Goal: Navigation & Orientation: Find specific page/section

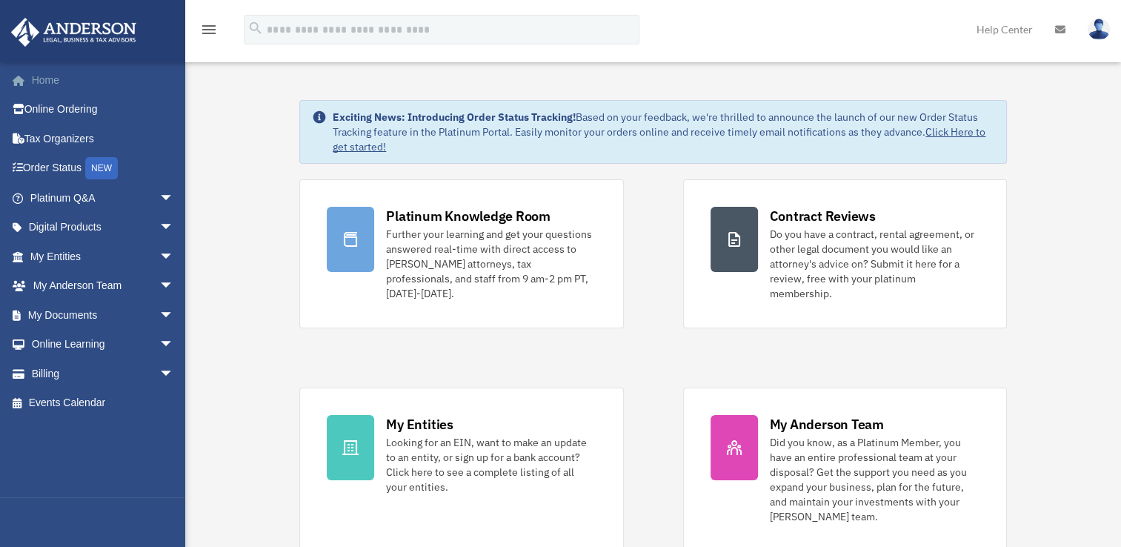
click at [22, 81] on span at bounding box center [26, 81] width 11 height 10
click at [60, 256] on link "My Entities arrow_drop_down" at bounding box center [103, 257] width 186 height 30
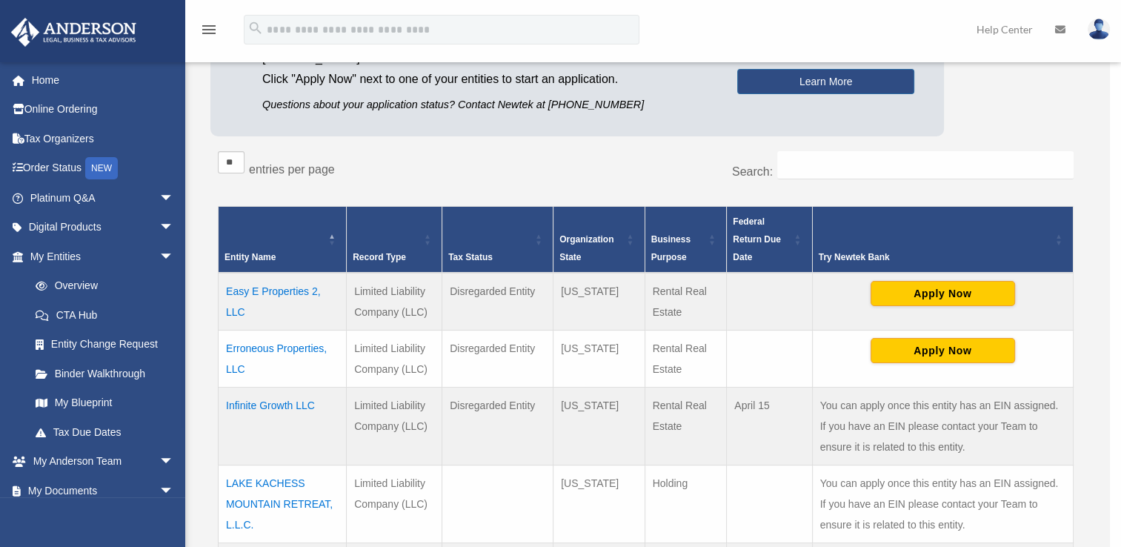
scroll to position [202, 0]
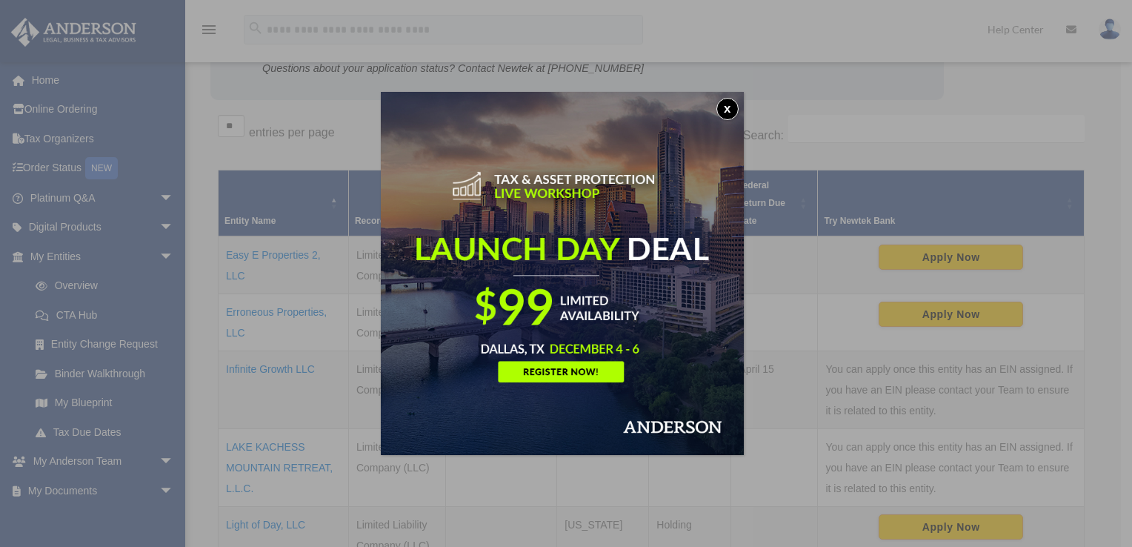
click at [744, 113] on img at bounding box center [562, 273] width 363 height 363
click at [729, 111] on button "x" at bounding box center [727, 109] width 22 height 22
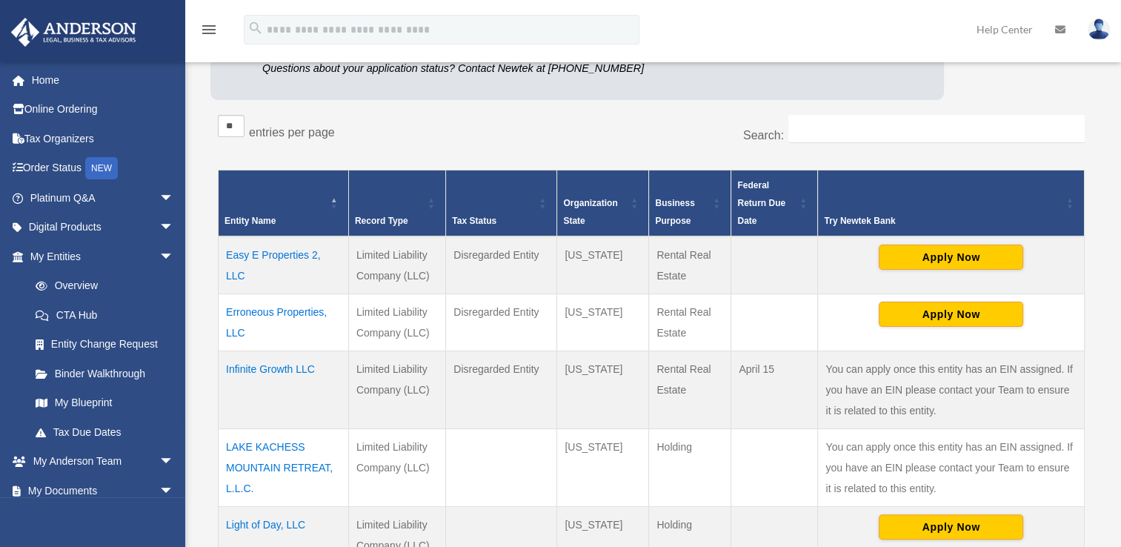
click at [253, 315] on td "Erroneous Properties, LLC" at bounding box center [284, 321] width 130 height 57
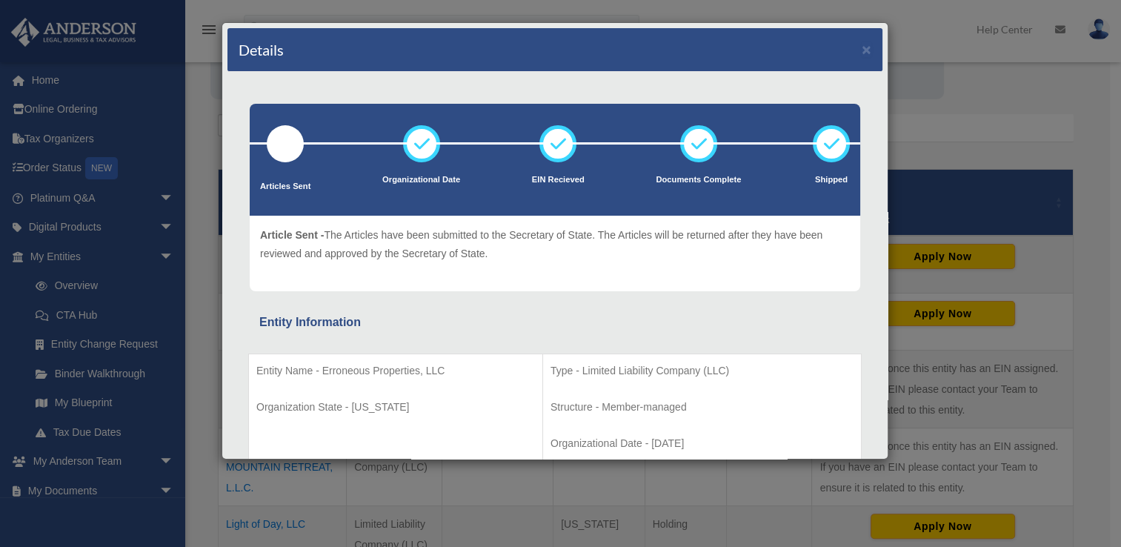
click at [715, 398] on p "Structure - Member-managed" at bounding box center [701, 407] width 303 height 19
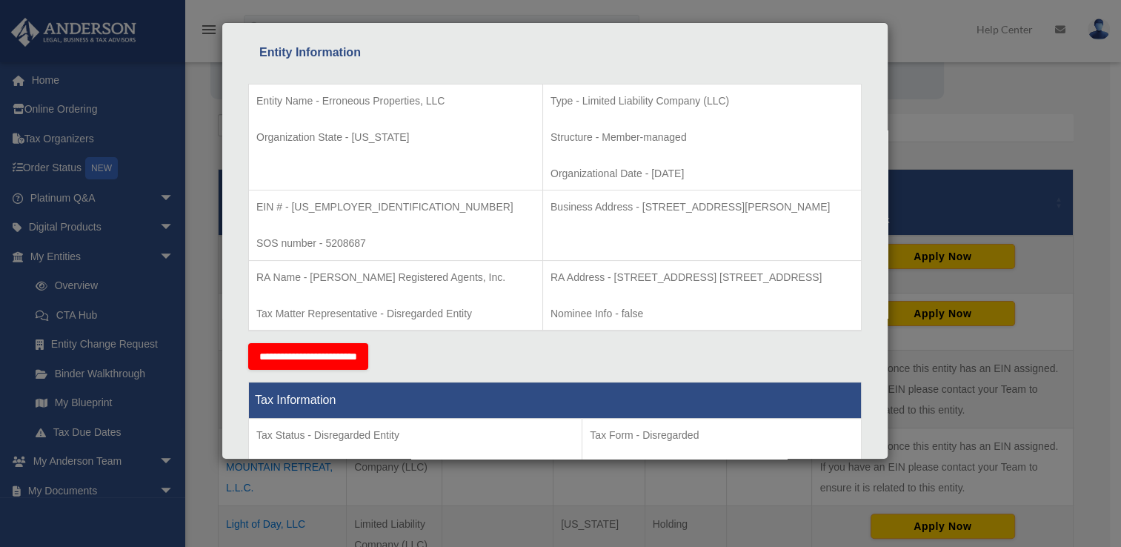
scroll to position [284, 0]
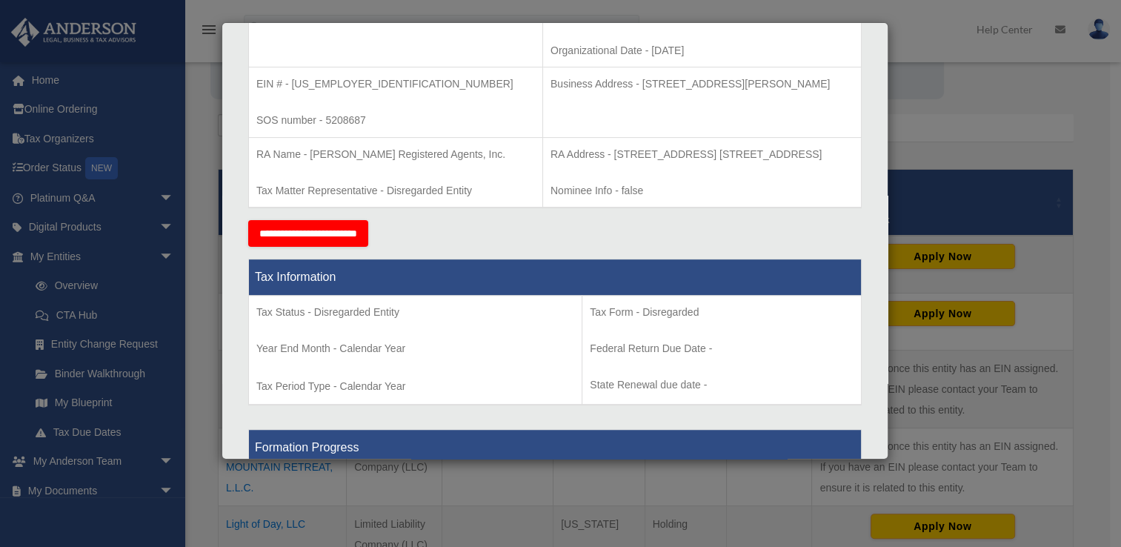
click at [708, 394] on p "State Renewal due date -" at bounding box center [722, 385] width 264 height 19
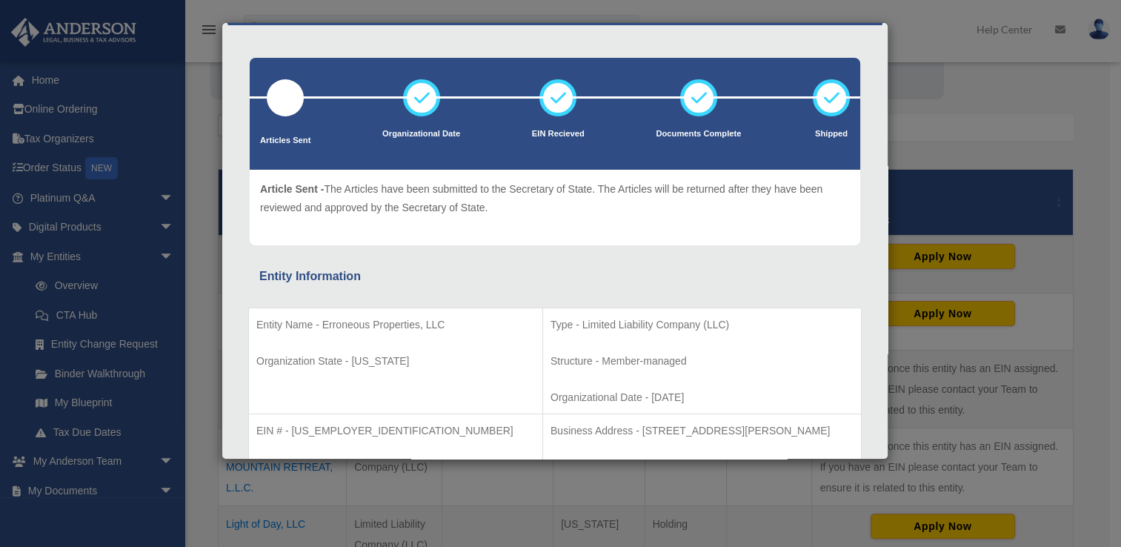
scroll to position [0, 0]
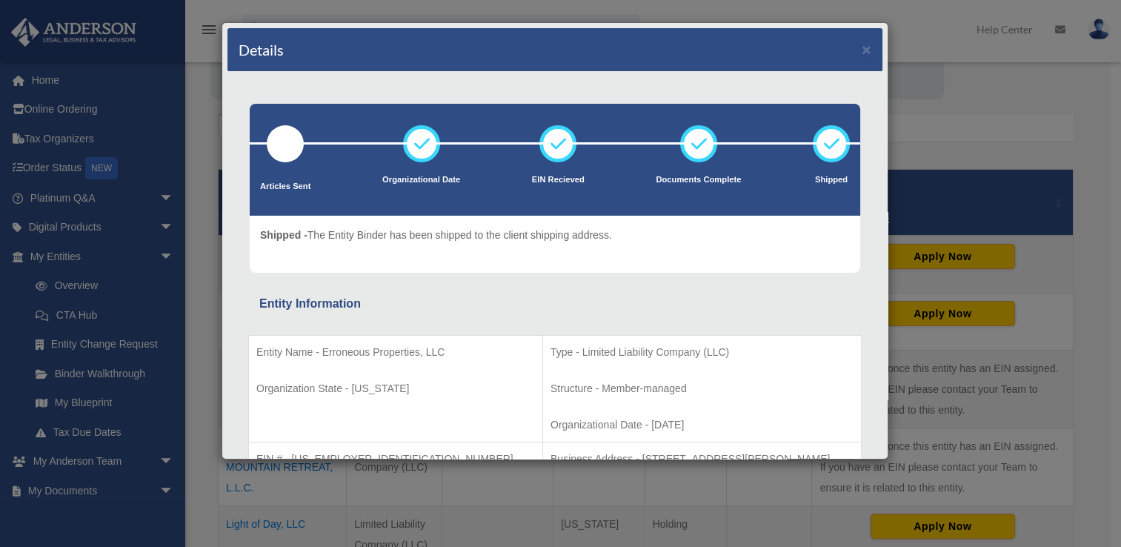
click at [993, 111] on div "Details × Articles Sent Organizational Date" at bounding box center [560, 273] width 1121 height 547
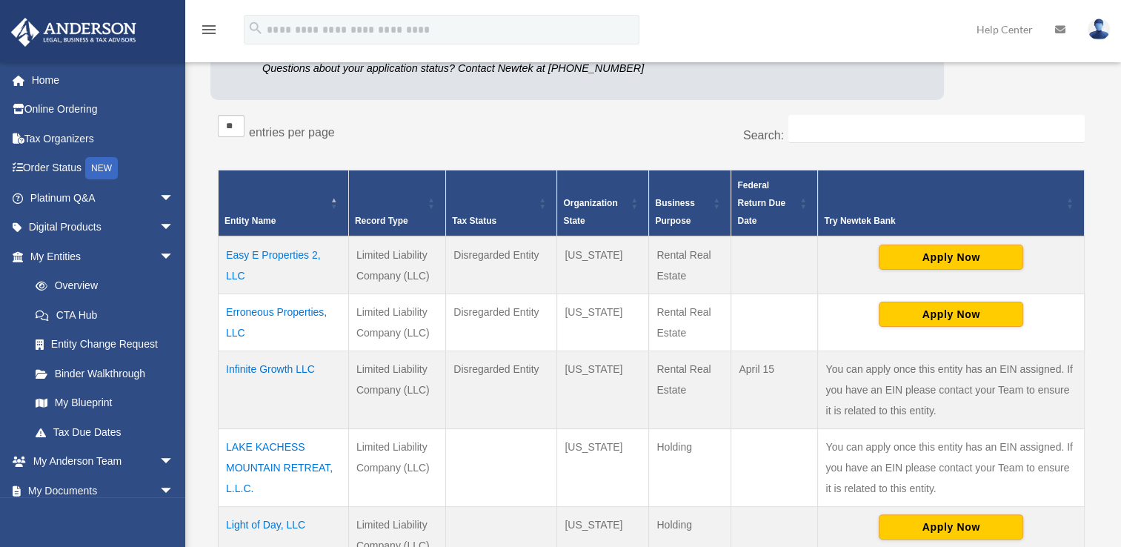
click at [287, 310] on td "Erroneous Properties, LLC" at bounding box center [284, 321] width 130 height 57
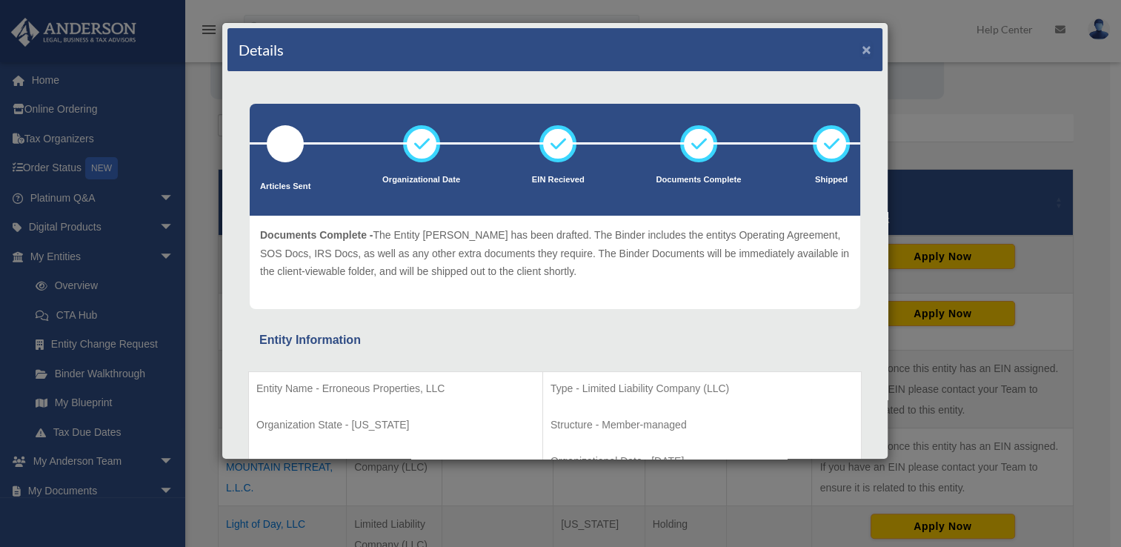
click at [862, 53] on button "×" at bounding box center [867, 49] width 10 height 16
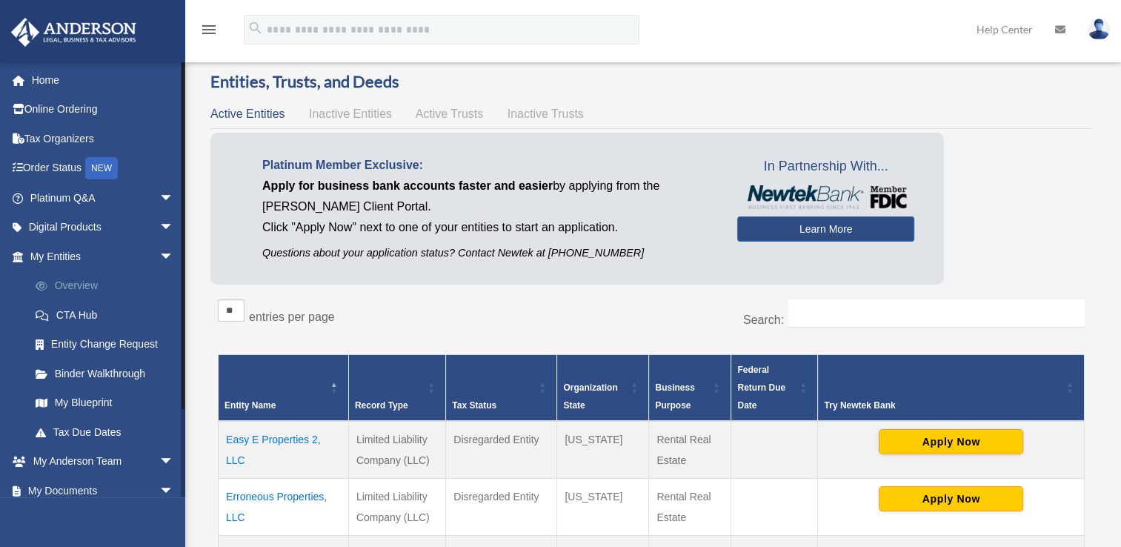
scroll to position [19, 0]
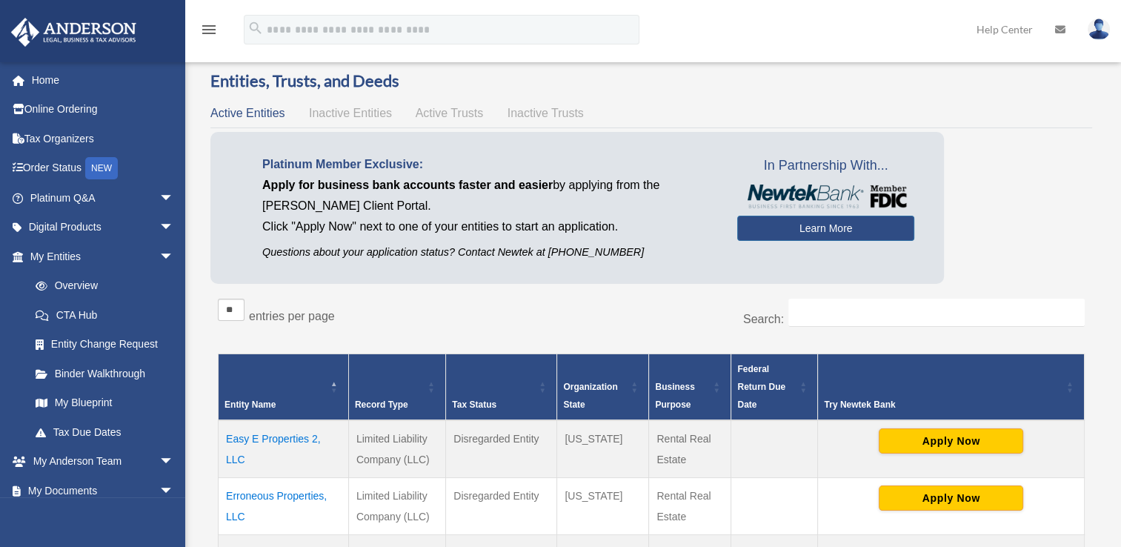
click at [597, 314] on div "** ** ** *** entries per page" at bounding box center [429, 317] width 422 height 37
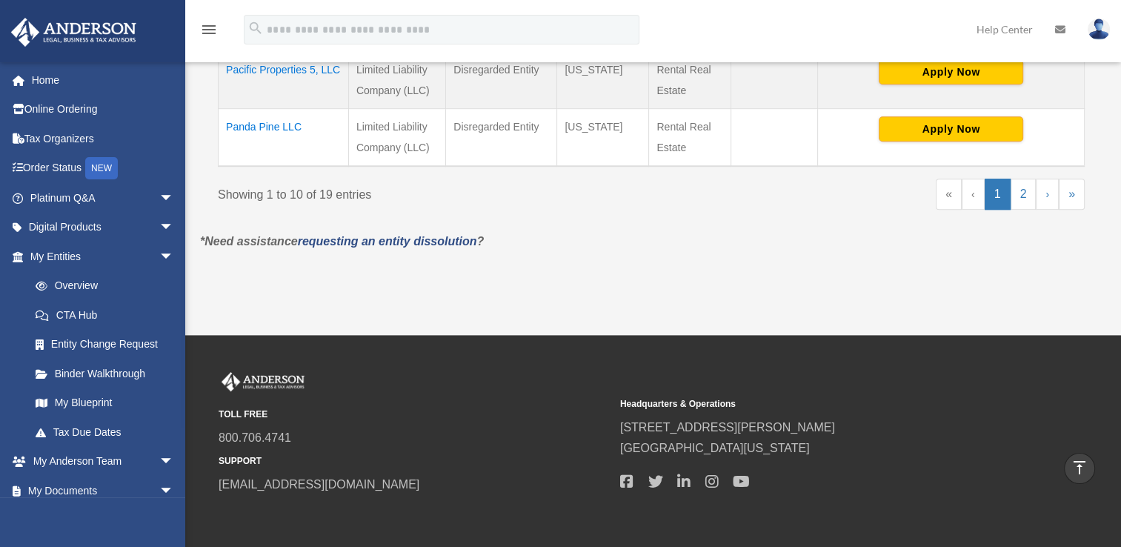
scroll to position [948, 0]
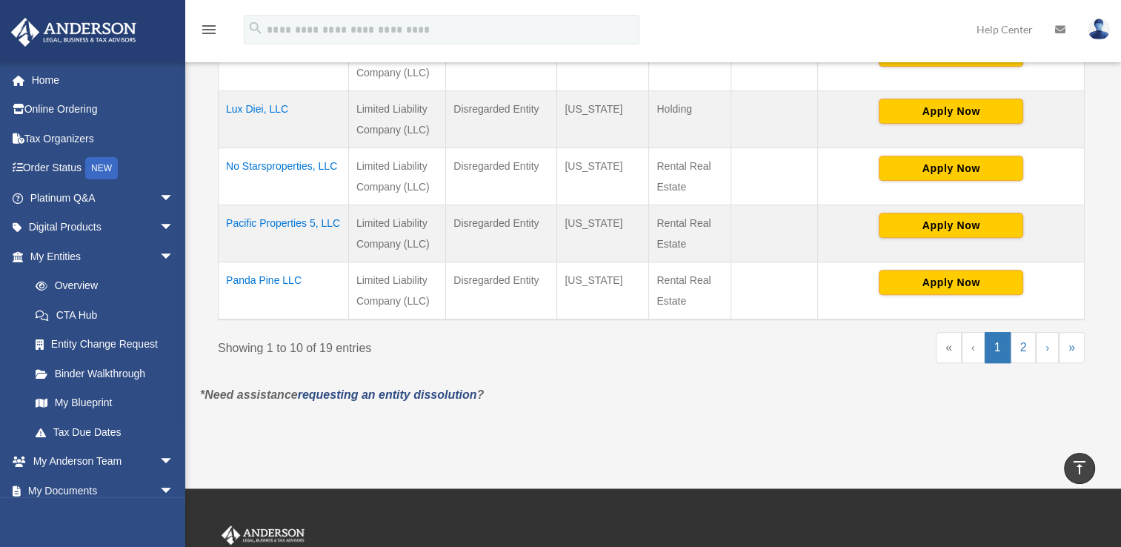
scroll to position [731, 0]
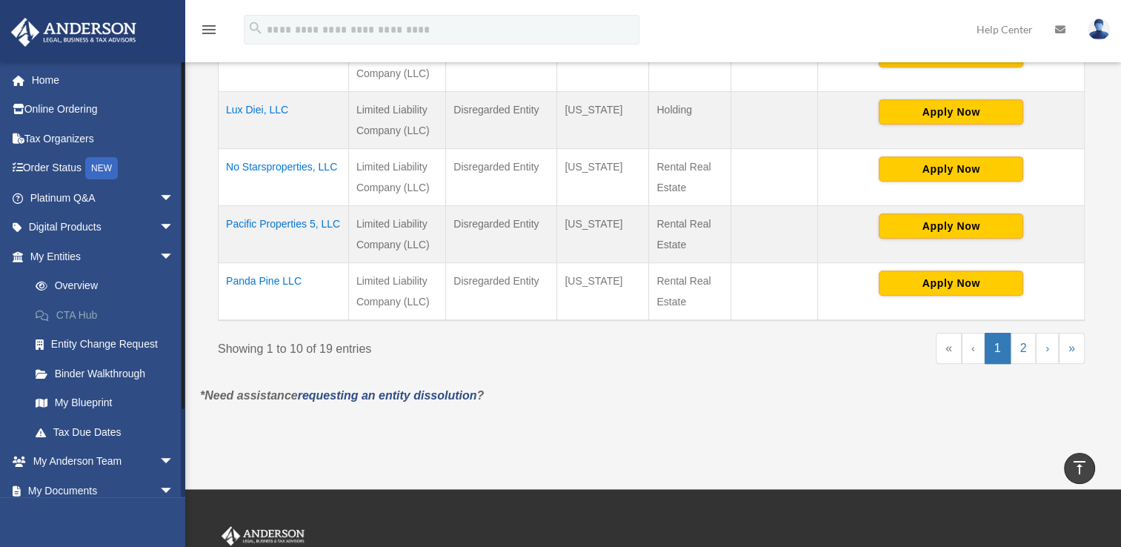
click at [83, 315] on link "CTA Hub" at bounding box center [109, 315] width 176 height 30
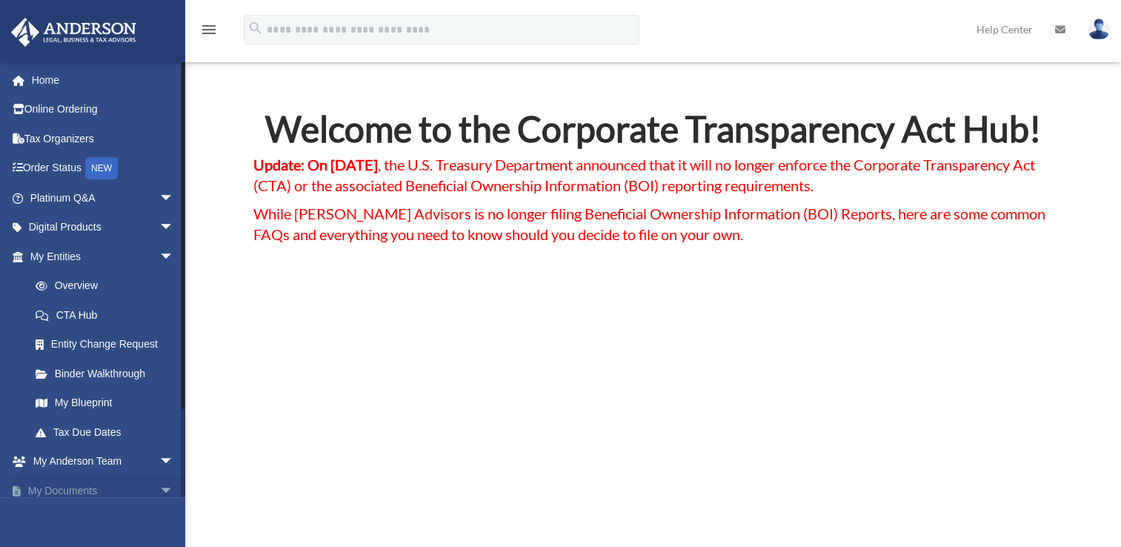
click at [73, 485] on link "My Documents arrow_drop_down" at bounding box center [103, 491] width 186 height 30
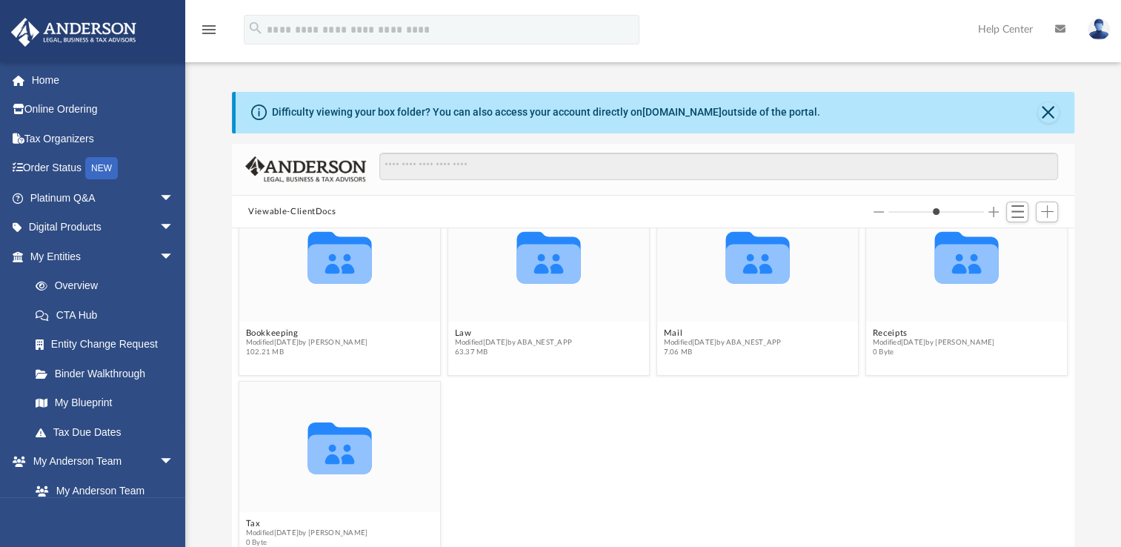
scroll to position [50, 0]
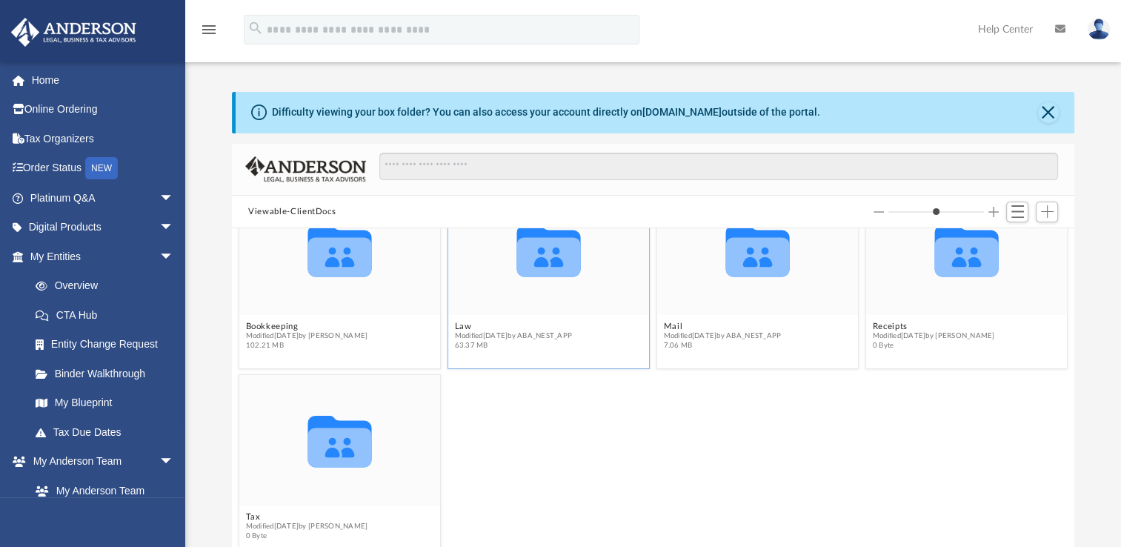
click at [557, 296] on div "Collaborated Folder" at bounding box center [548, 249] width 201 height 130
click at [540, 256] on icon "grid" at bounding box center [549, 256] width 64 height 39
click at [560, 413] on div "Collaborated Folder Tax Modified Mon Sep 23 2024 by Matthew Smidowicz 0 Byte" at bounding box center [654, 466] width 836 height 192
click at [536, 255] on icon "grid" at bounding box center [549, 256] width 64 height 39
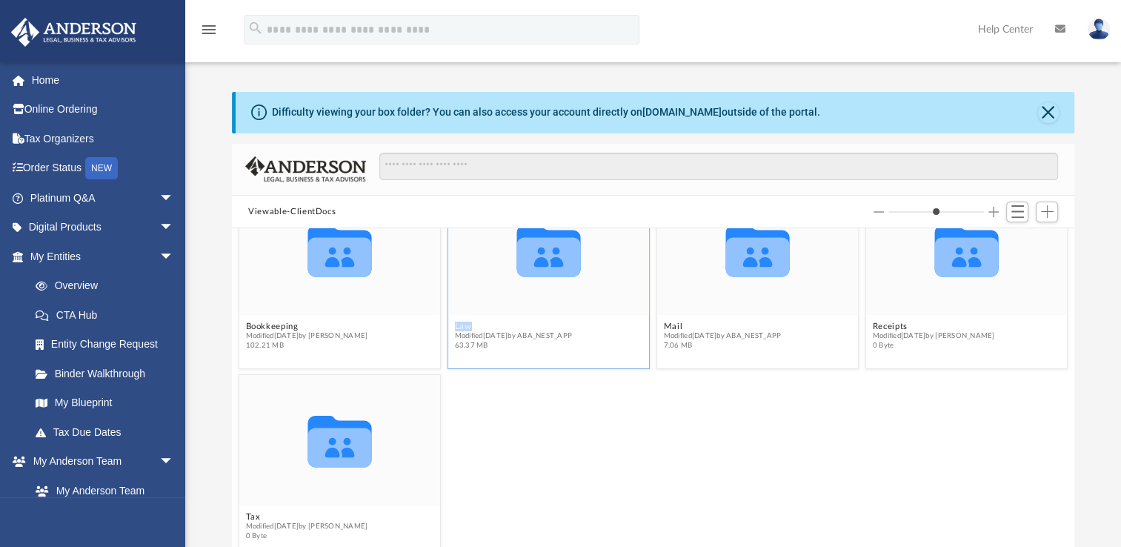
click at [536, 255] on icon "grid" at bounding box center [549, 256] width 64 height 39
drag, startPoint x: 536, startPoint y: 255, endPoint x: 539, endPoint y: 307, distance: 51.9
click at [539, 307] on div "Collaborated Folder" at bounding box center [548, 249] width 201 height 130
click at [713, 444] on div "Collaborated Folder Tax Modified Mon Sep 23 2024 by Matthew Smidowicz 0 Byte" at bounding box center [654, 466] width 836 height 192
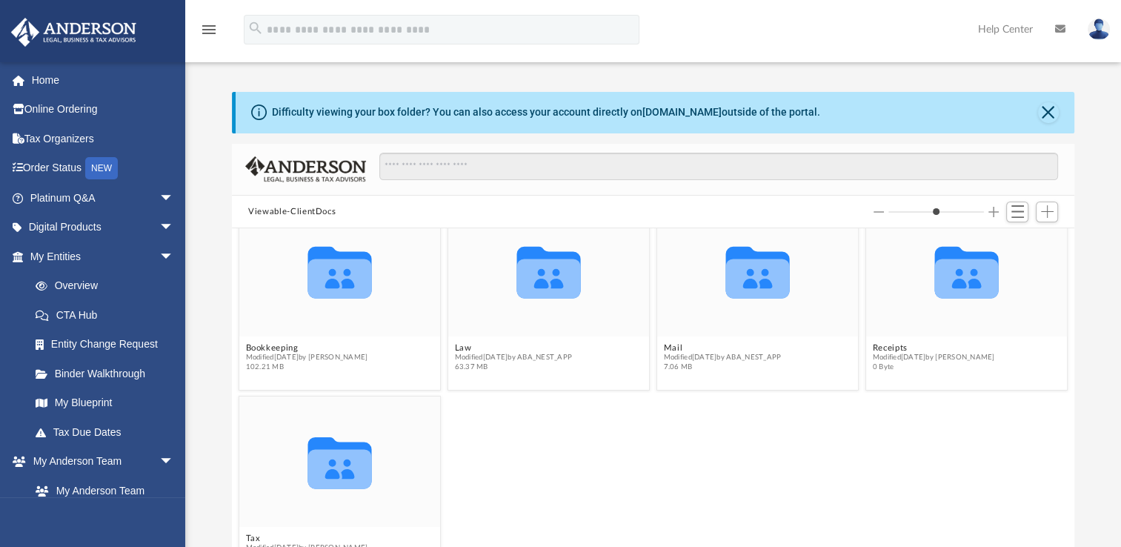
scroll to position [0, 0]
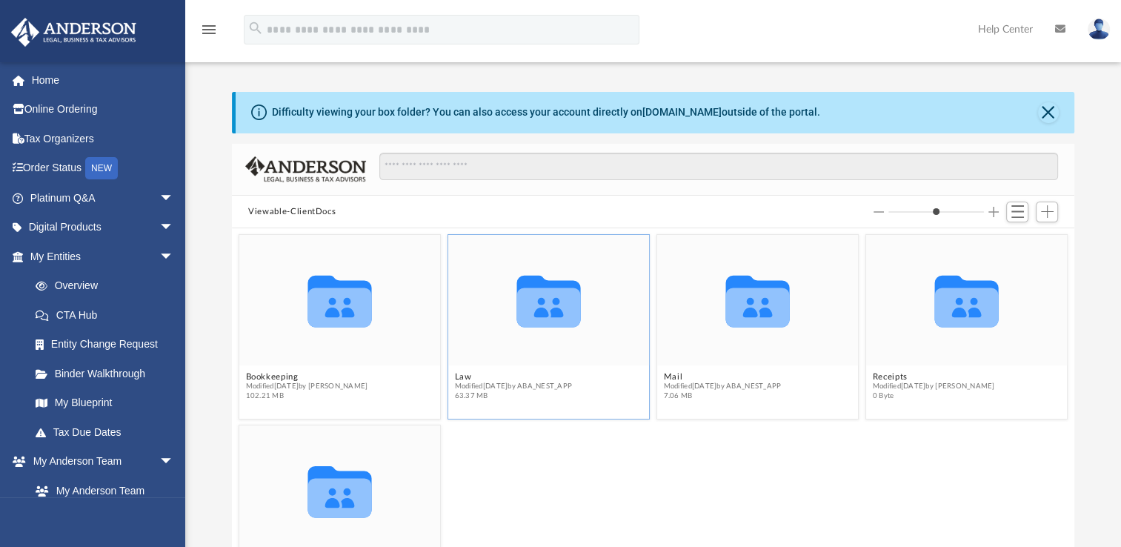
click at [553, 304] on icon "grid" at bounding box center [549, 306] width 64 height 39
click at [1046, 110] on button "Close" at bounding box center [1048, 112] width 21 height 21
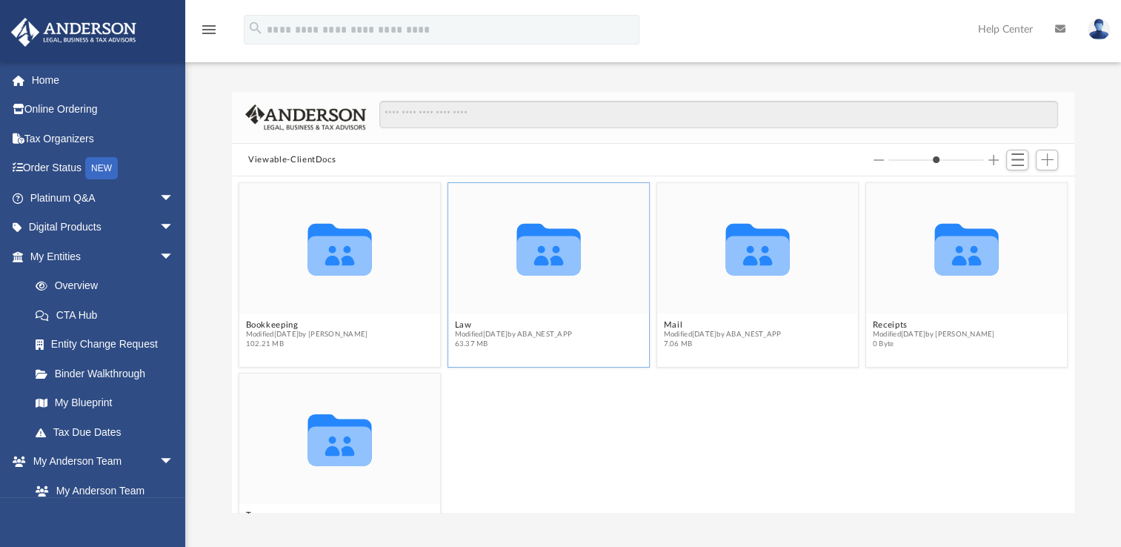
click at [547, 245] on icon "grid" at bounding box center [549, 255] width 64 height 39
copy button "Law"
click at [722, 156] on div "Viewable-ClientDocs" at bounding box center [653, 160] width 842 height 33
click at [1016, 162] on span "Switch to List View" at bounding box center [1017, 159] width 13 height 13
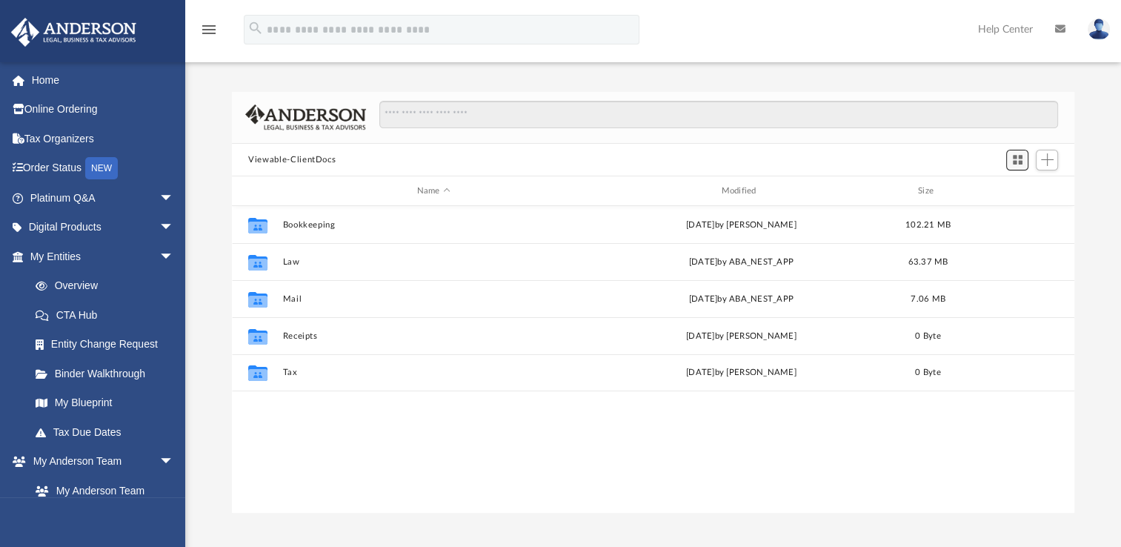
scroll to position [325, 830]
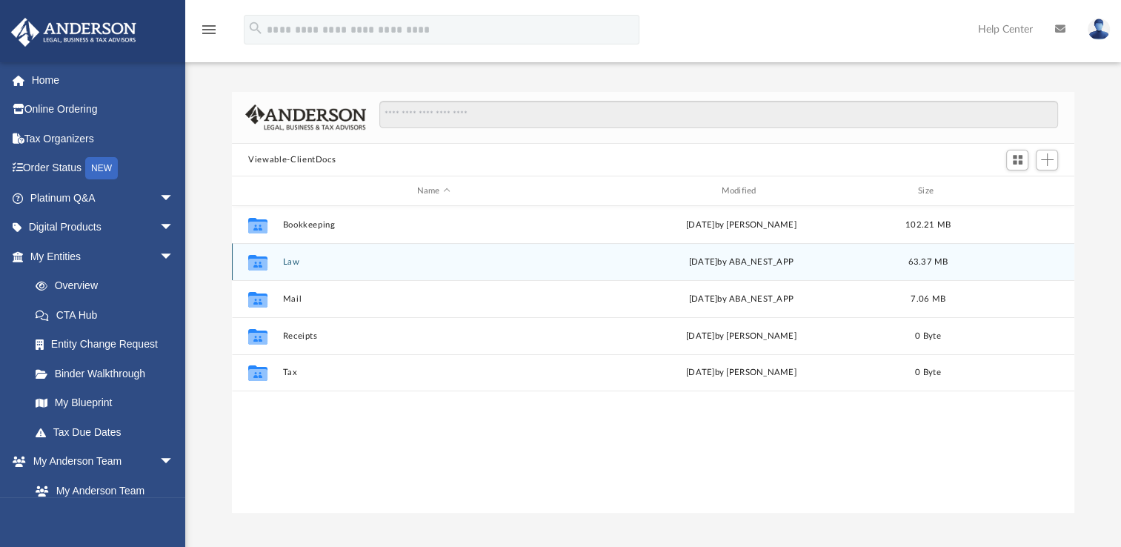
click at [252, 264] on icon "grid" at bounding box center [257, 265] width 19 height 12
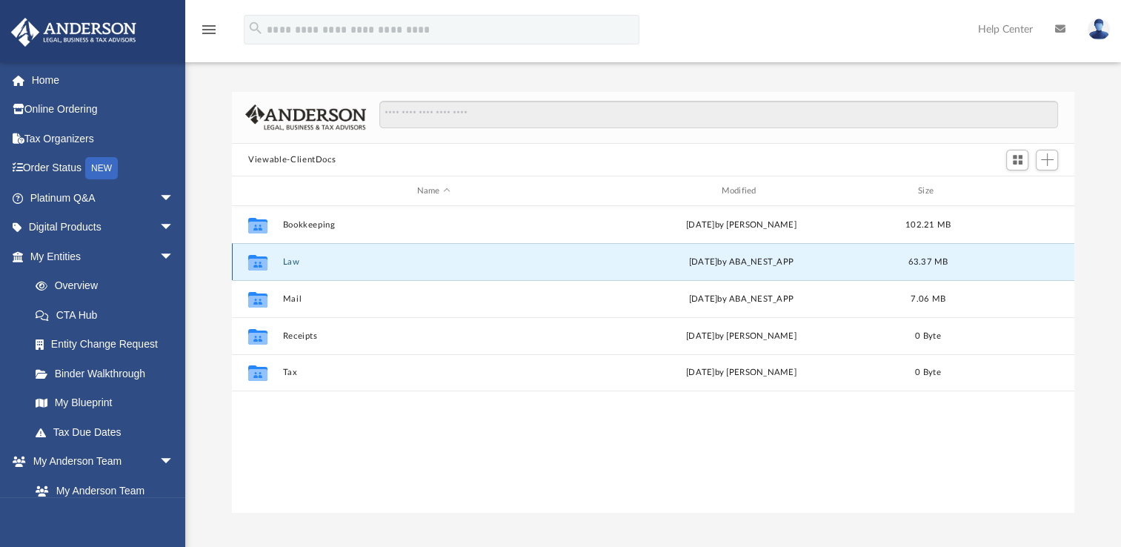
click at [252, 264] on icon "grid" at bounding box center [257, 265] width 19 height 12
click at [765, 268] on div "Collaborated Folder Law Fri Aug 22 2025 by ABA_NEST_APP 63.37 MB" at bounding box center [653, 261] width 842 height 37
click at [243, 265] on div "Collaborated Folder" at bounding box center [257, 262] width 37 height 24
click at [254, 264] on icon "grid" at bounding box center [257, 265] width 19 height 12
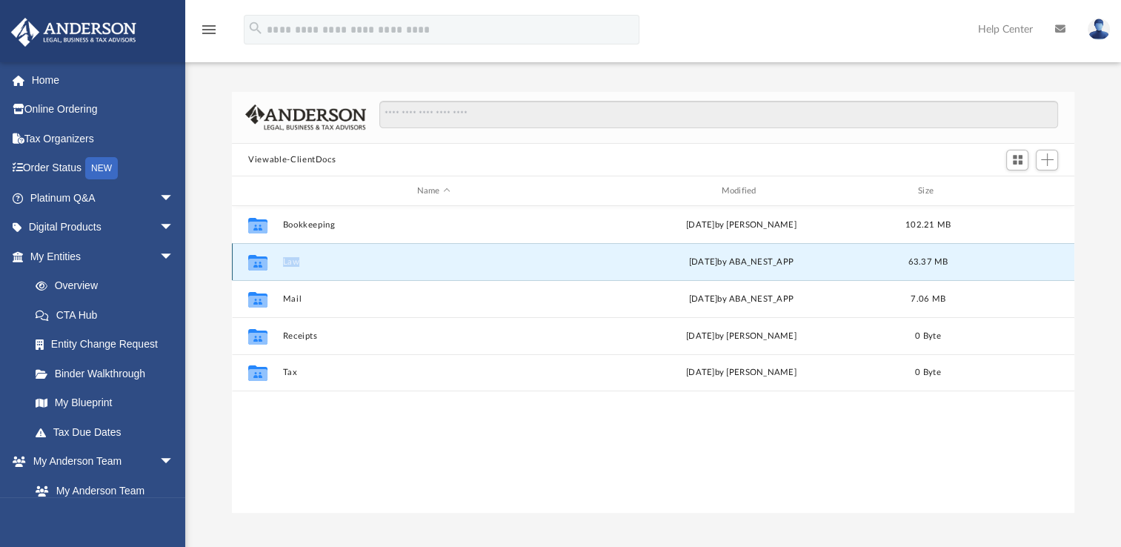
click at [254, 264] on icon "grid" at bounding box center [257, 265] width 19 height 12
click at [347, 267] on div "Collaborated Folder Law Fri Aug 22 2025 by ABA_NEST_APP 63.37 MB" at bounding box center [653, 261] width 842 height 37
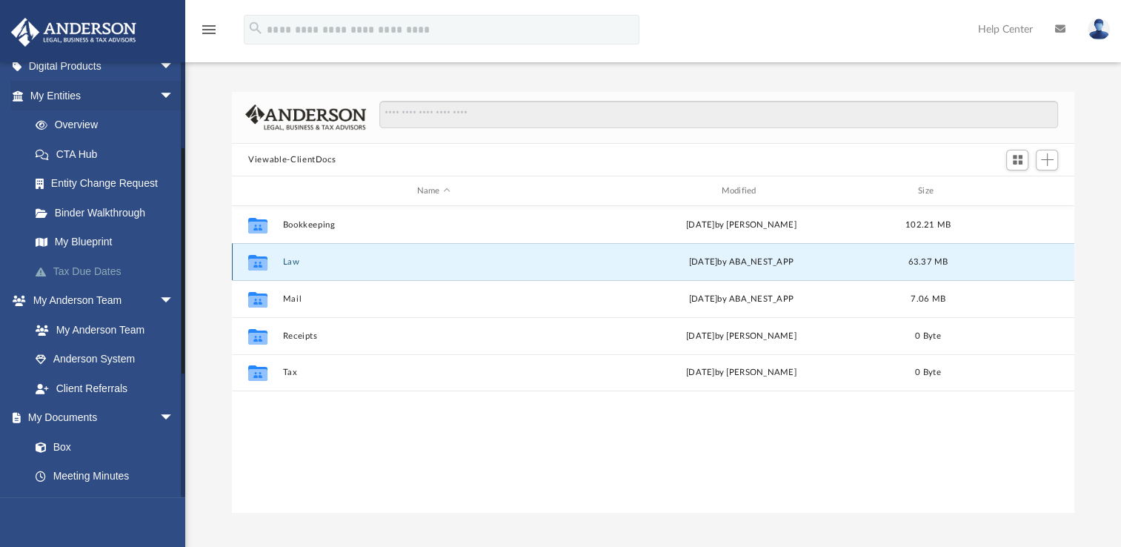
scroll to position [171, 0]
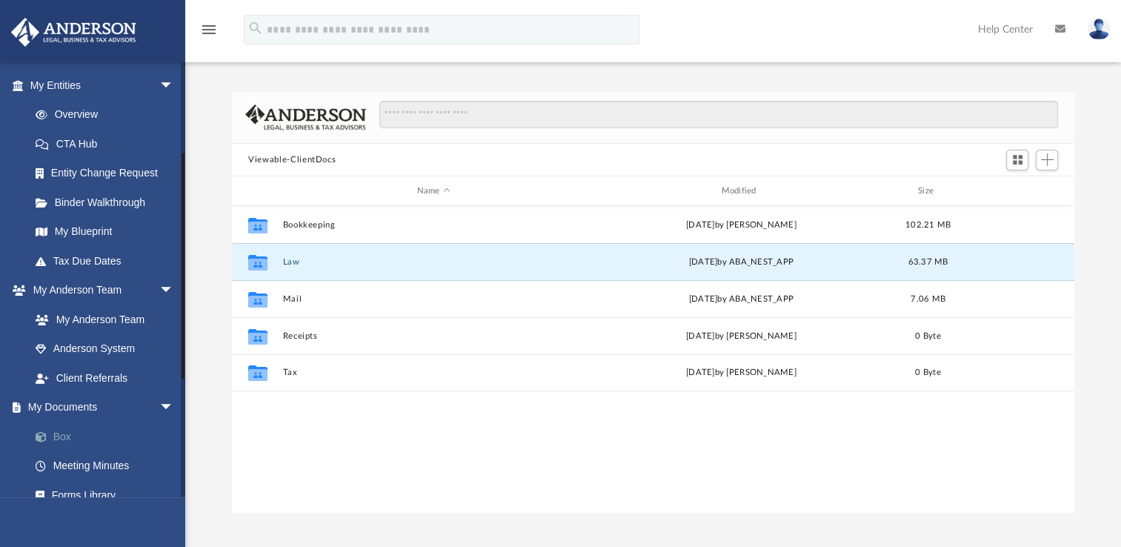
click at [59, 433] on link "Box" at bounding box center [109, 437] width 176 height 30
click at [1010, 156] on button "Switch to Grid View" at bounding box center [1017, 160] width 22 height 21
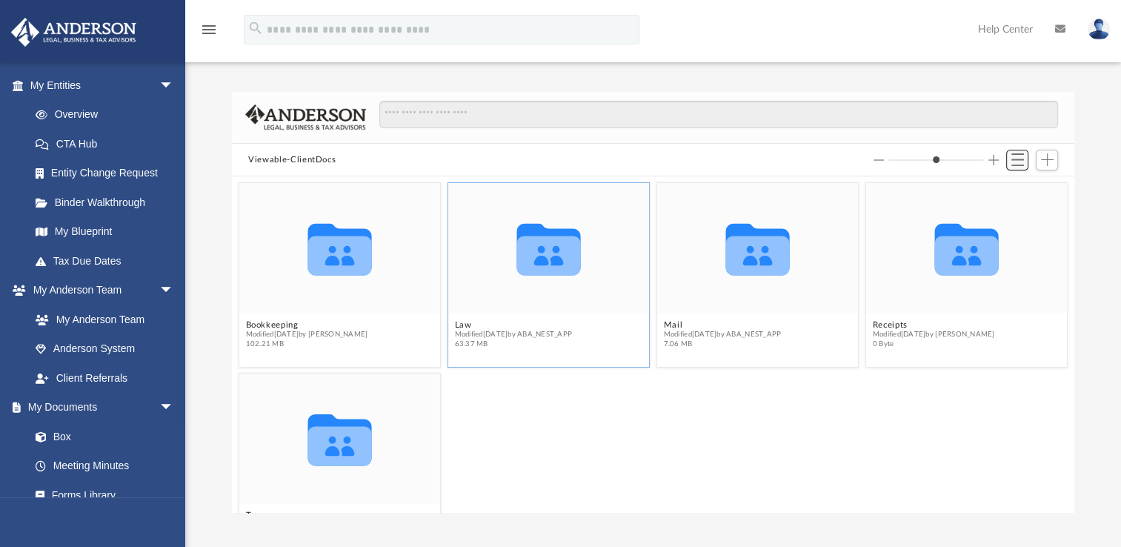
scroll to position [325, 830]
click at [1010, 156] on button "Switch to List View" at bounding box center [1017, 160] width 22 height 21
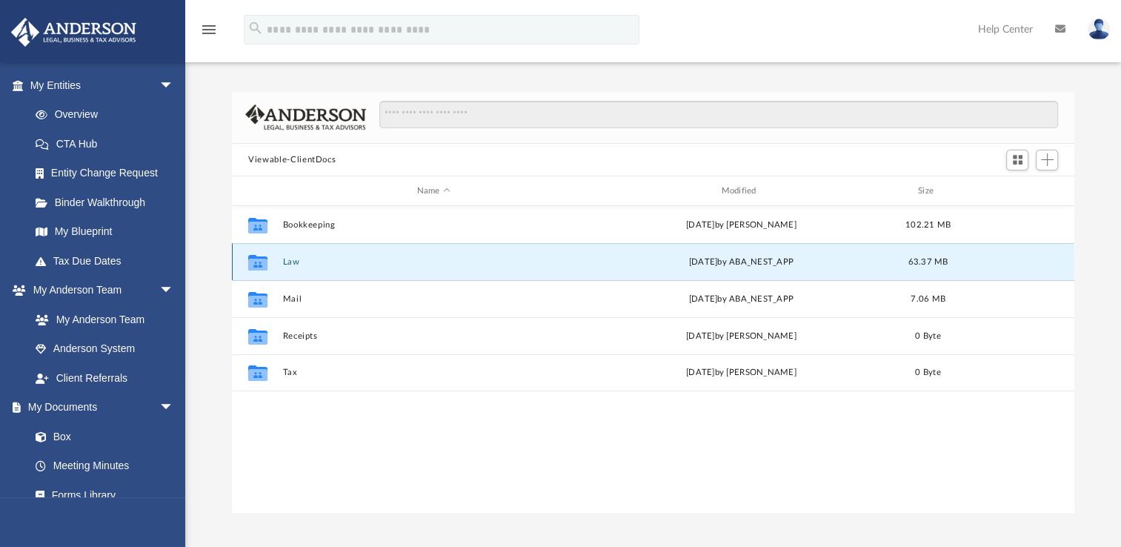
click at [253, 267] on icon "grid" at bounding box center [257, 265] width 19 height 12
click at [58, 433] on link "Box" at bounding box center [109, 437] width 176 height 30
click at [81, 322] on link "My Anderson Team" at bounding box center [109, 319] width 176 height 30
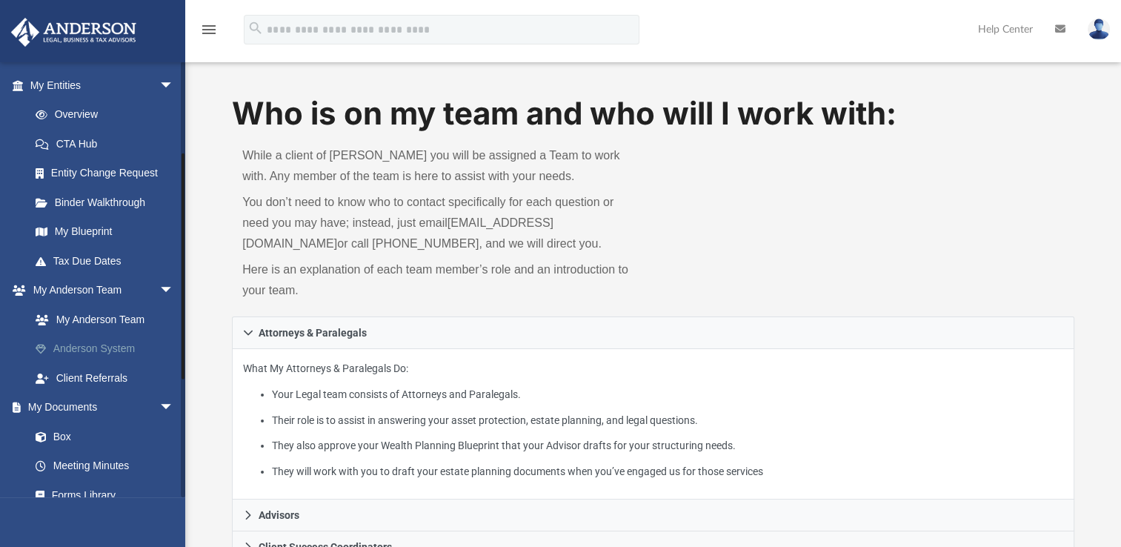
click at [89, 357] on link "Anderson System" at bounding box center [109, 349] width 176 height 30
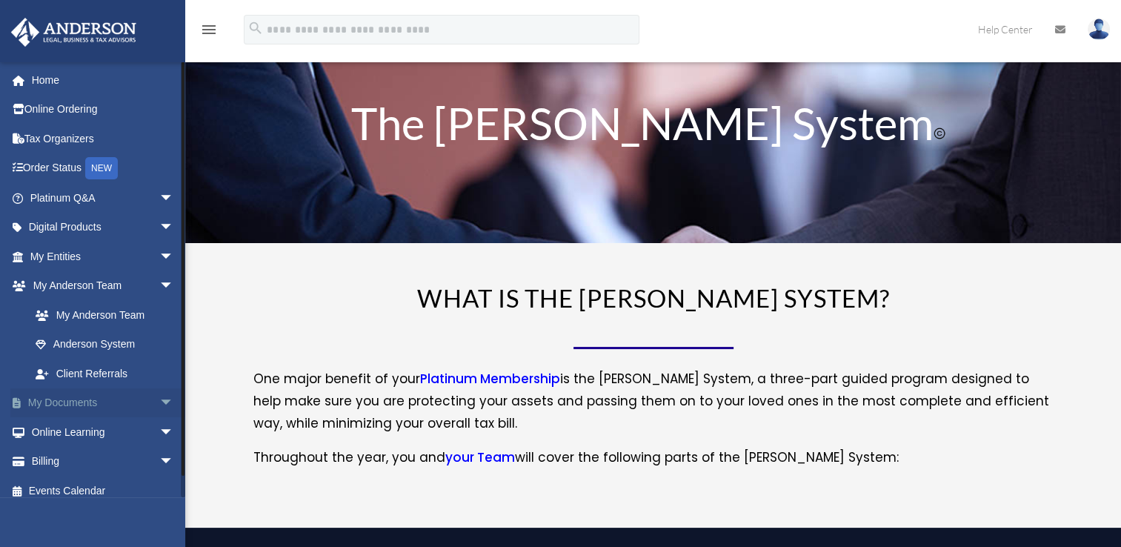
click at [75, 402] on link "My Documents arrow_drop_down" at bounding box center [103, 403] width 186 height 30
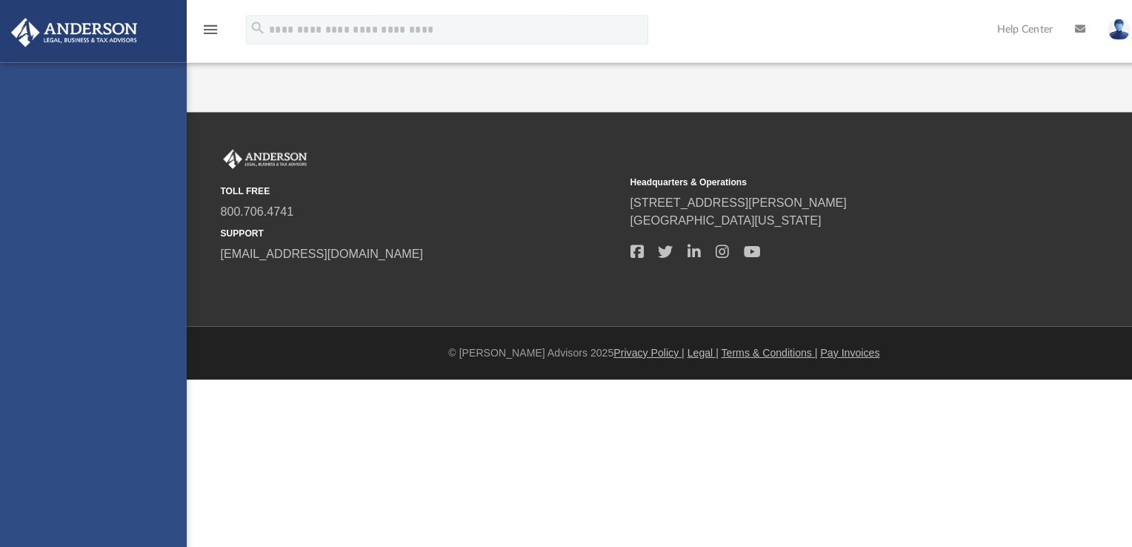
click at [155, 394] on div "[EMAIL_ADDRESS][DOMAIN_NAME] Sign Out [EMAIL_ADDRESS][DOMAIN_NAME] Home Online …" at bounding box center [92, 335] width 185 height 547
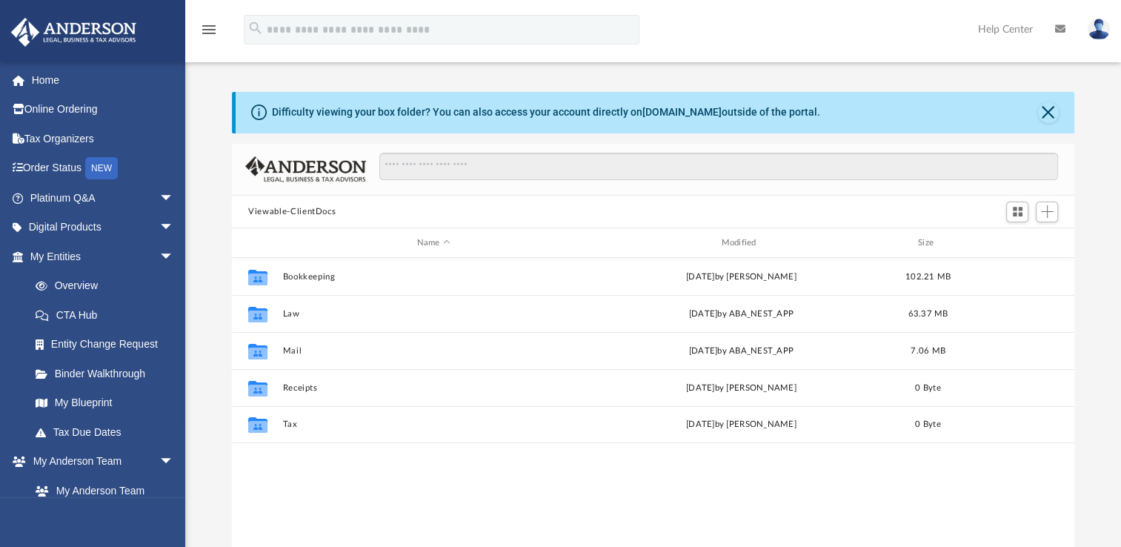
scroll to position [325, 830]
